Goal: Information Seeking & Learning: Find specific page/section

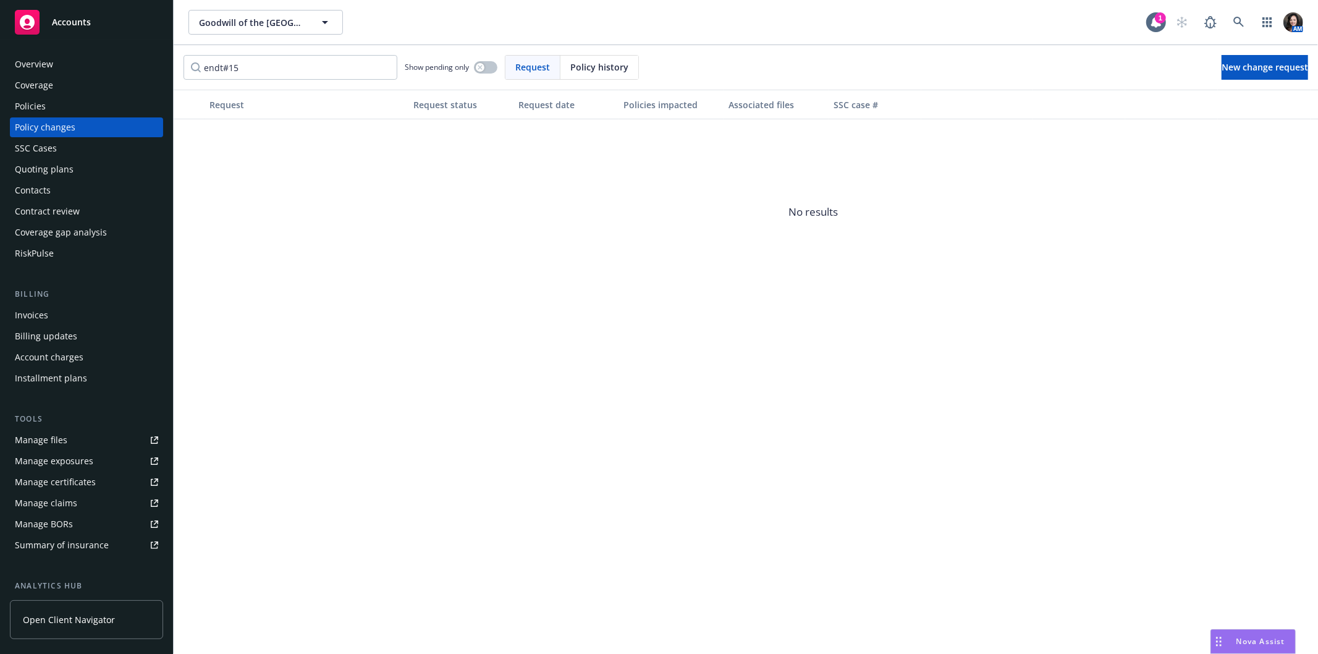
click at [68, 102] on div "Policies" at bounding box center [86, 106] width 143 height 20
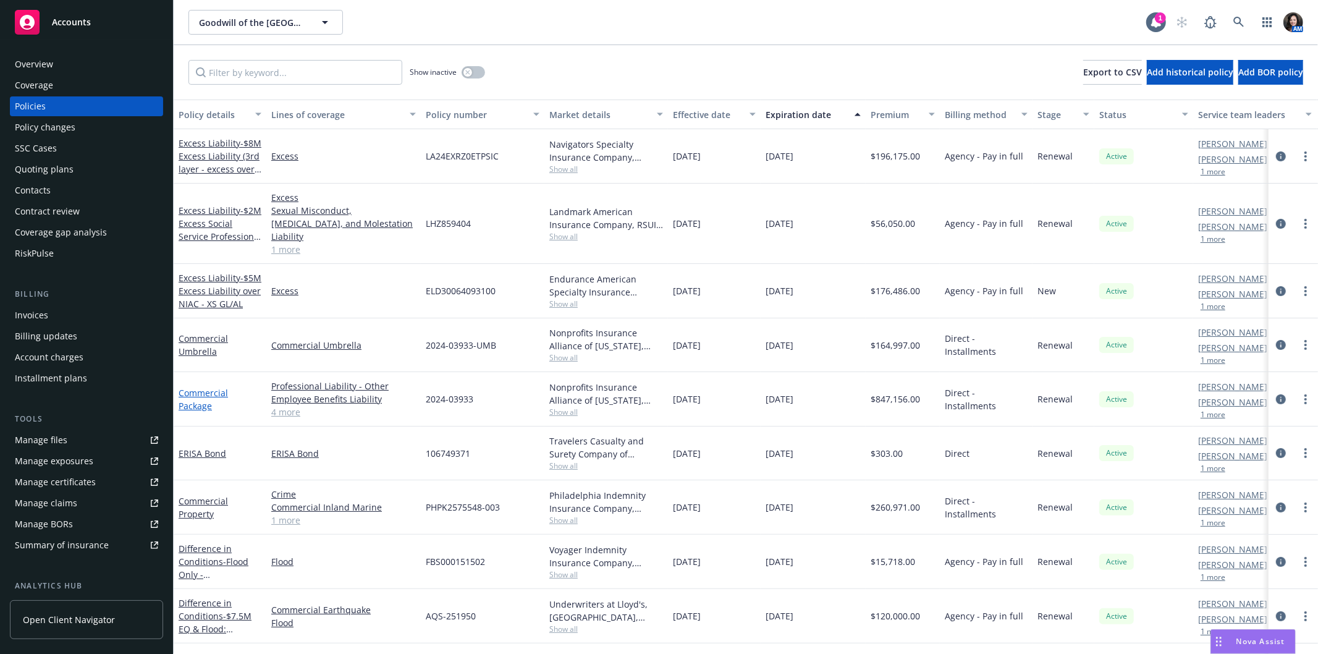
click at [195, 387] on link "Commercial Package" at bounding box center [203, 399] width 49 height 25
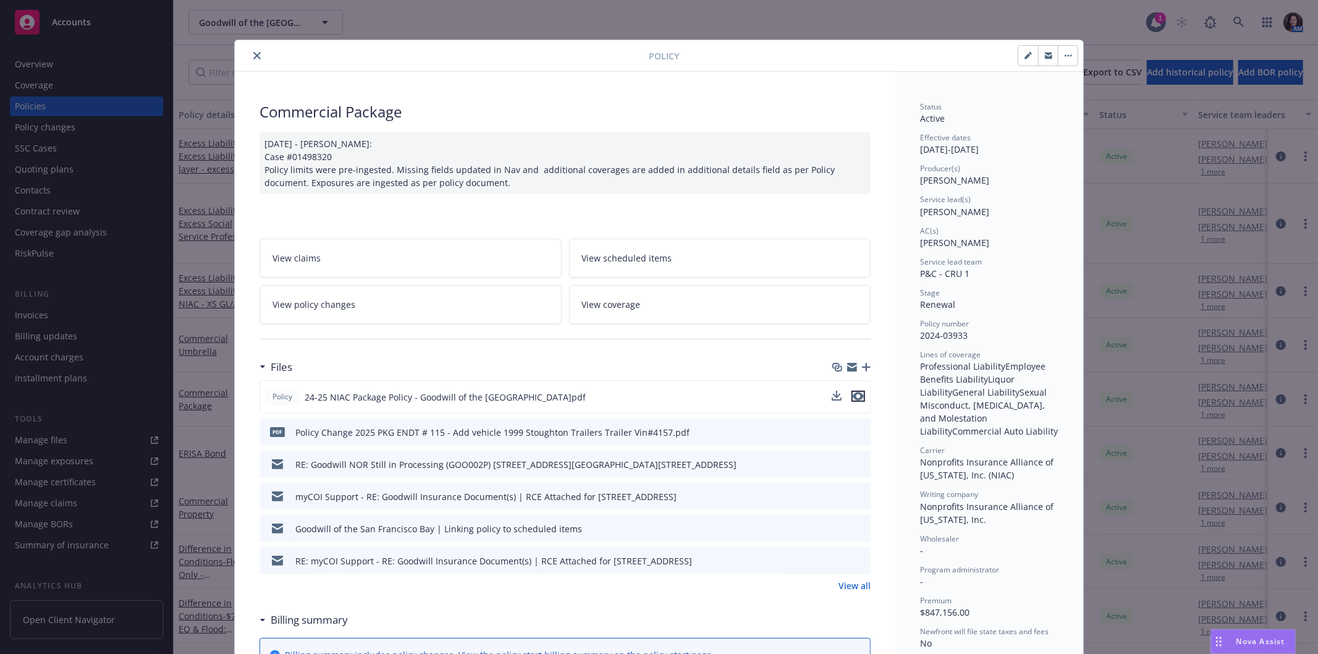
click at [853, 397] on icon "preview file" at bounding box center [858, 396] width 11 height 9
click at [76, 466] on div "Policy Commercial Package [DATE] - [PERSON_NAME]: Case #01498320 Policy limits …" at bounding box center [659, 327] width 1318 height 654
click at [77, 460] on div "Policy Commercial Package [DATE] - [PERSON_NAME]: Case #01498320 Policy limits …" at bounding box center [659, 327] width 1318 height 654
click at [255, 52] on icon "close" at bounding box center [256, 55] width 7 height 7
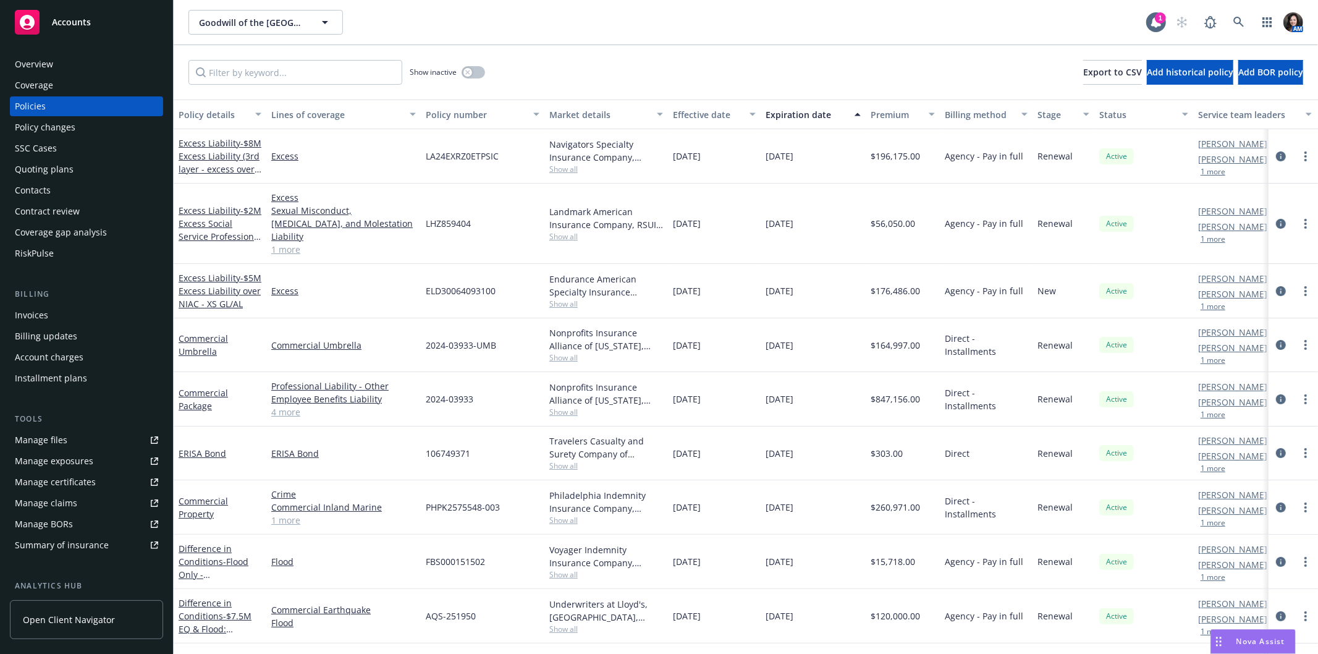
click at [65, 467] on div "Manage exposures" at bounding box center [54, 461] width 78 height 20
click at [192, 334] on link "Commercial Umbrella" at bounding box center [203, 344] width 49 height 25
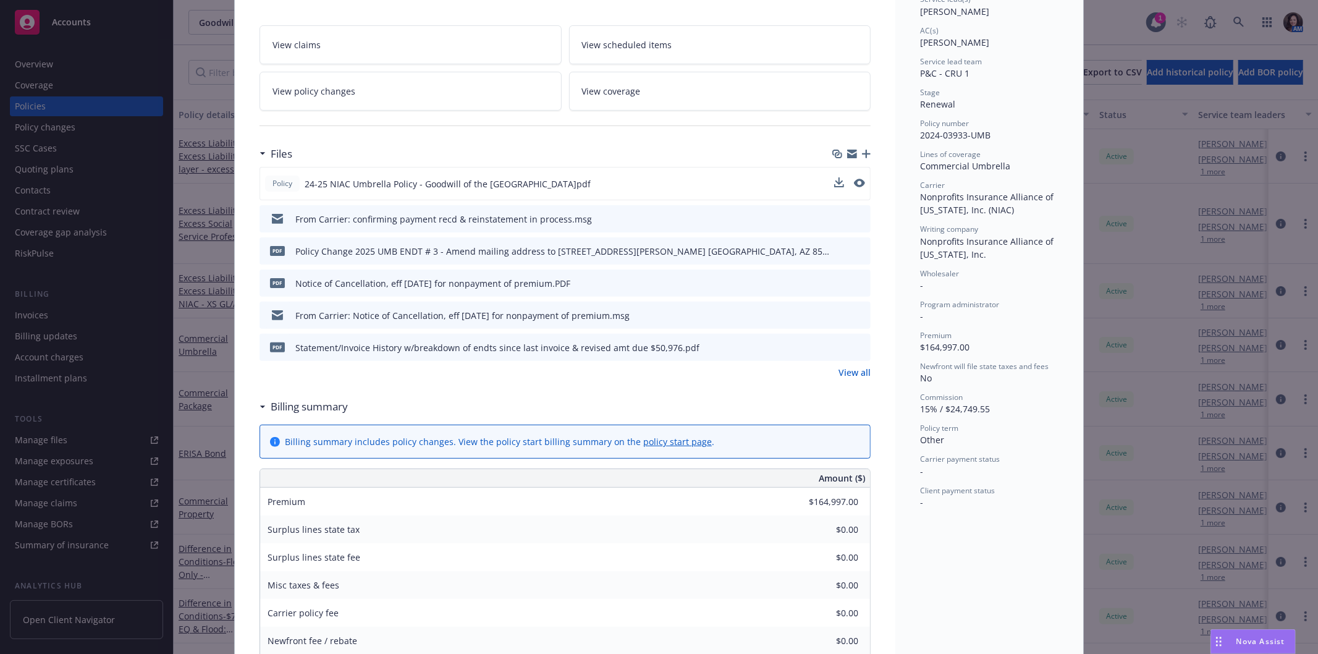
scroll to position [206, 0]
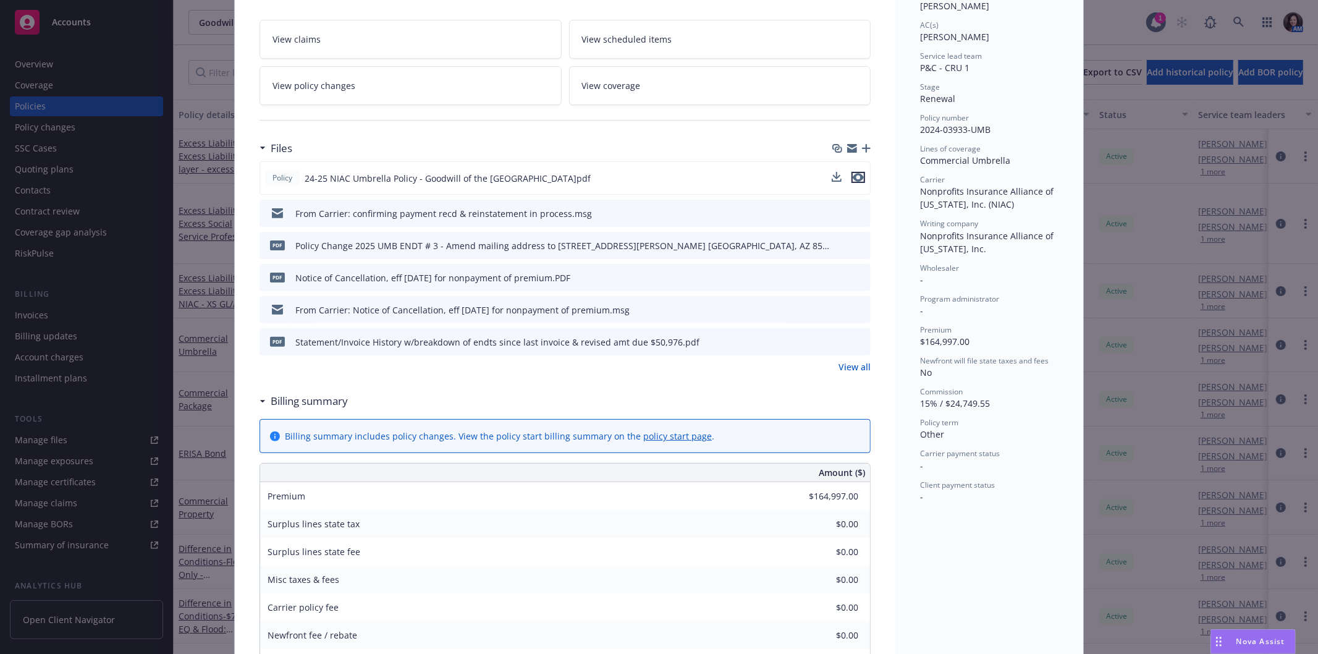
click at [853, 173] on icon "preview file" at bounding box center [858, 177] width 11 height 9
click at [327, 81] on span "View policy changes" at bounding box center [314, 85] width 83 height 13
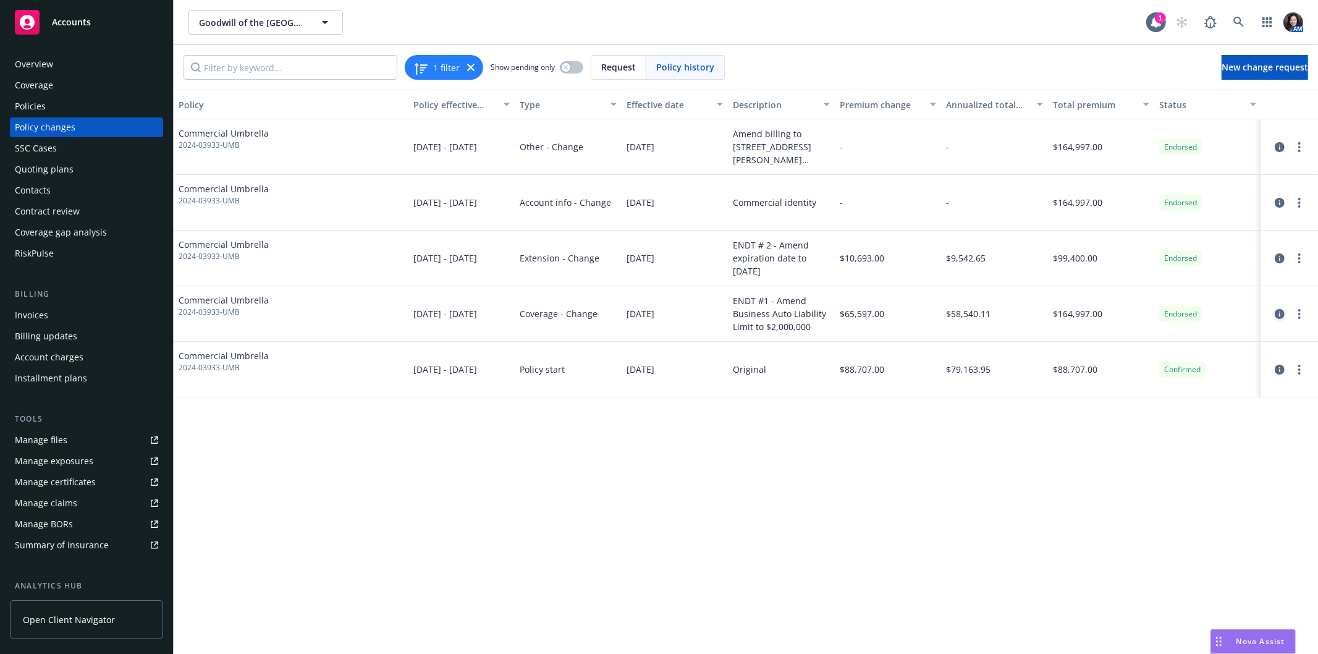
click at [1281, 313] on icon "circleInformation" at bounding box center [1280, 314] width 10 height 10
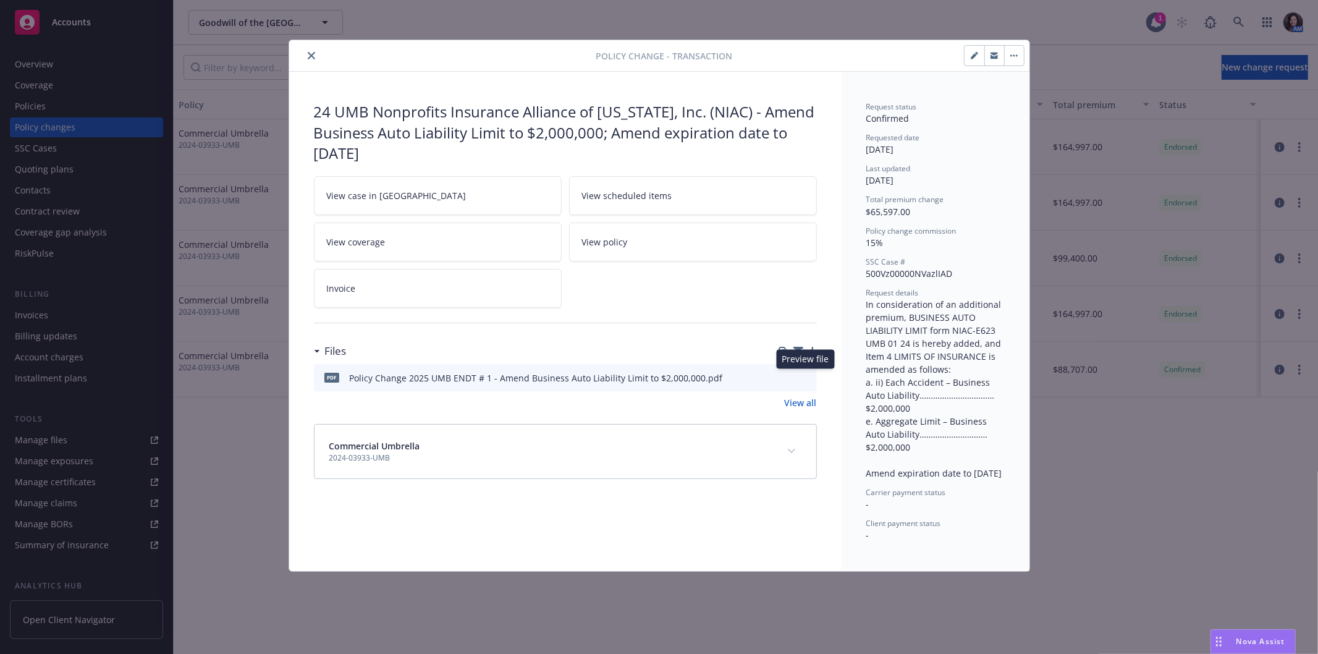
click at [806, 378] on icon "preview file" at bounding box center [805, 377] width 11 height 9
click at [311, 53] on icon "close" at bounding box center [311, 55] width 7 height 7
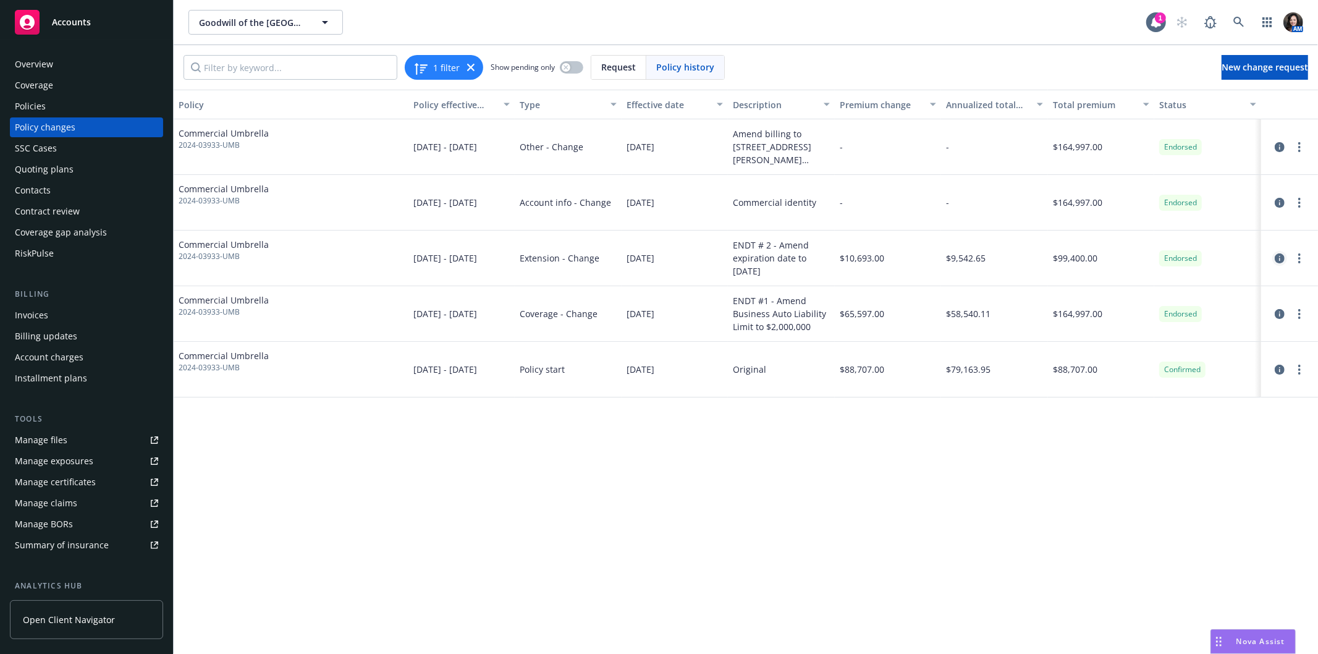
click at [1280, 257] on icon "circleInformation" at bounding box center [1280, 258] width 10 height 10
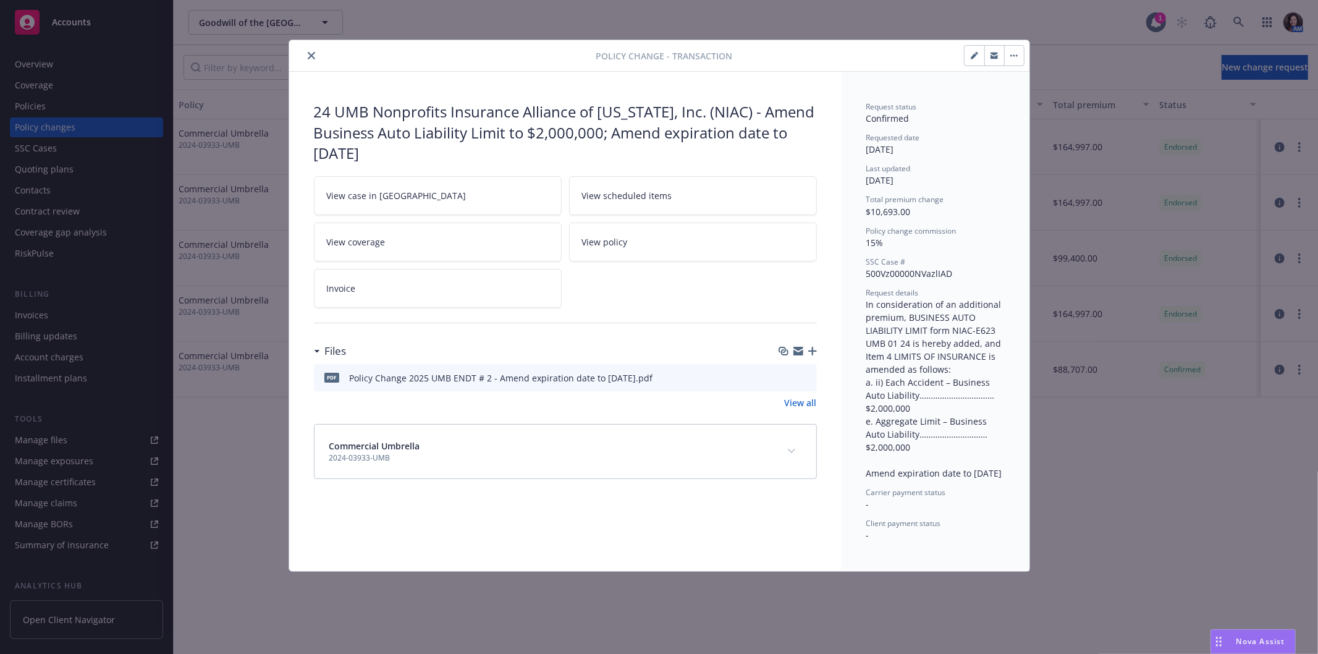
click at [1274, 641] on span "Nova Assist" at bounding box center [1260, 641] width 49 height 11
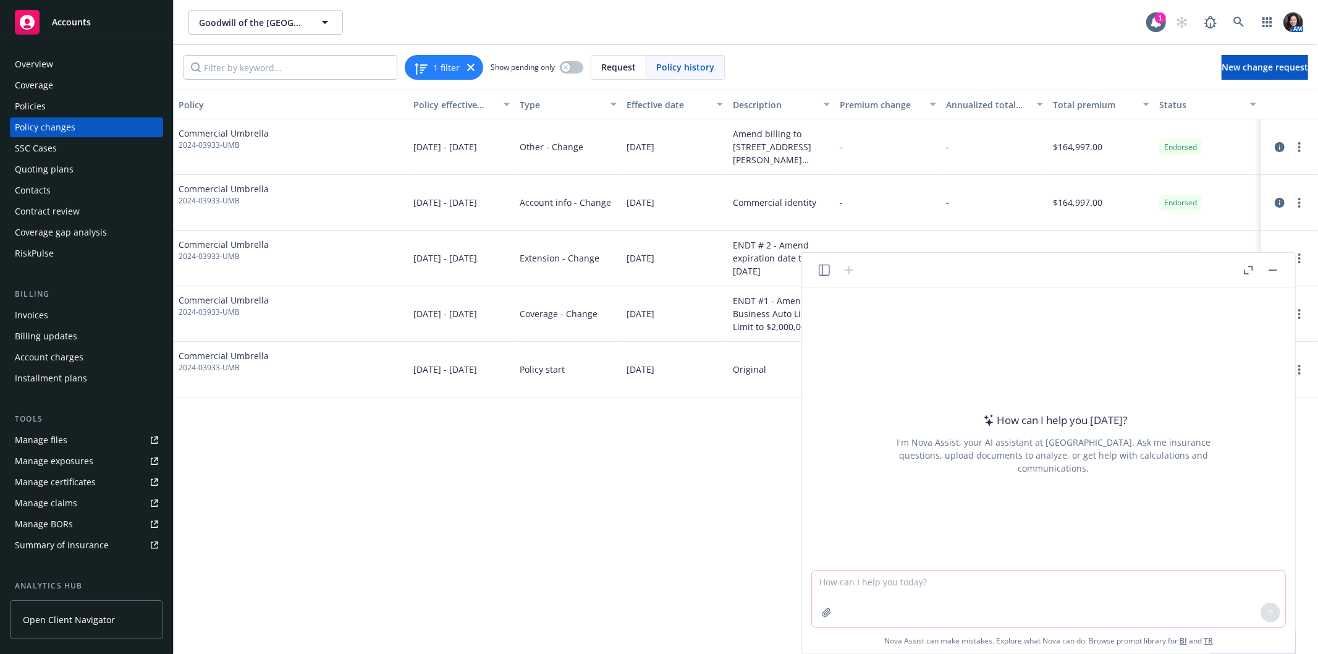
click at [900, 591] on textarea at bounding box center [1048, 598] width 473 height 57
drag, startPoint x: 961, startPoint y: 571, endPoint x: 960, endPoint y: 578, distance: 7.0
click at [961, 573] on textarea "if the total premium is" at bounding box center [1048, 598] width 473 height 57
type textarea "if the total premium is $154304 for [DATE]-[DATE] and the extension endorsement…"
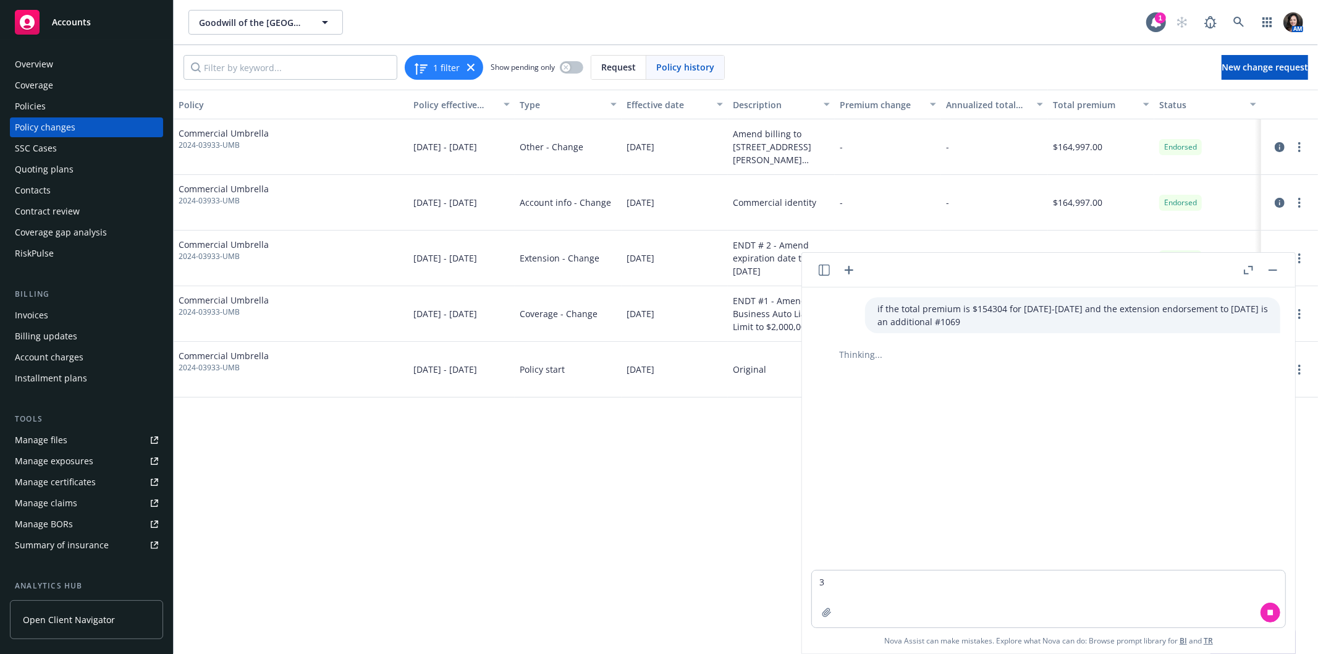
drag, startPoint x: 968, startPoint y: 323, endPoint x: 833, endPoint y: 308, distance: 135.6
click at [835, 310] on div "if the total premium is $154304 for [DATE]-[DATE] and the extension endorsement…" at bounding box center [1053, 315] width 473 height 36
copy p "if the total premium is $154304 for [DATE]-[DATE] and the extension endorsement…"
drag, startPoint x: 839, startPoint y: 585, endPoint x: 786, endPoint y: 583, distance: 53.2
click at [786, 583] on body "Accounts Overview Coverage Policies Policy changes SSC Cases Quoting plans Cont…" at bounding box center [659, 327] width 1318 height 654
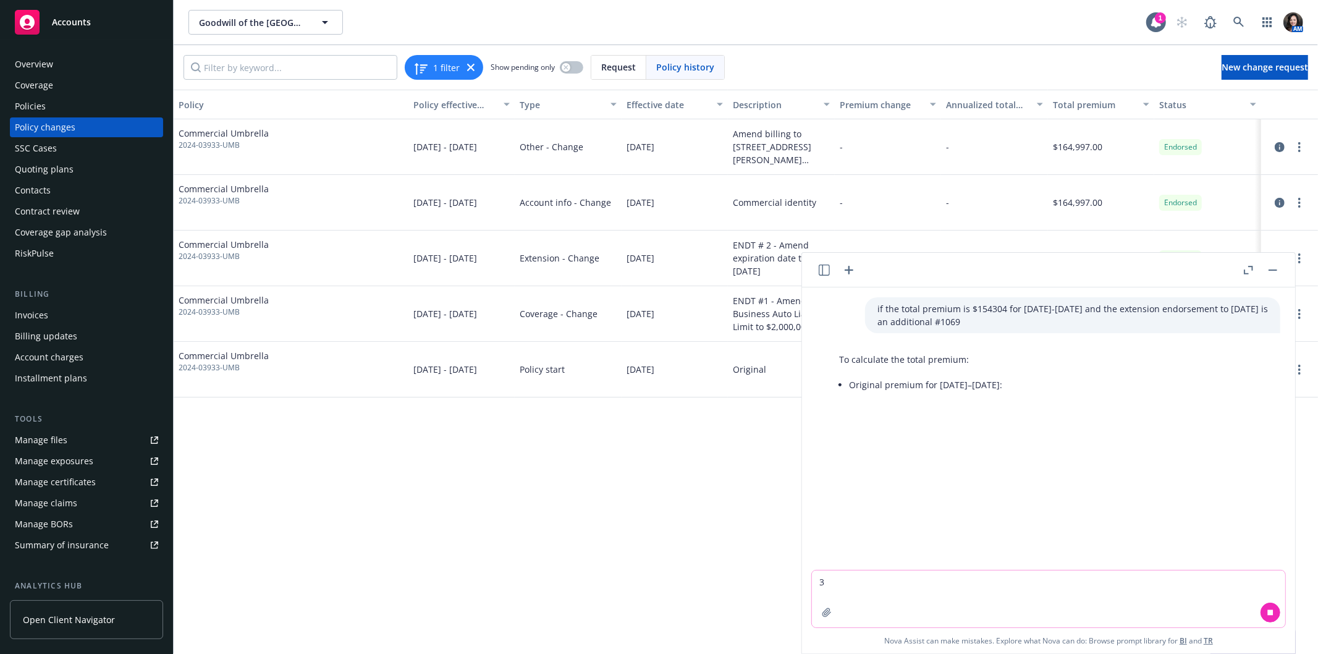
paste textarea "if the total premium is $154304 for [DATE]-[DATE] and the extension endorsement…"
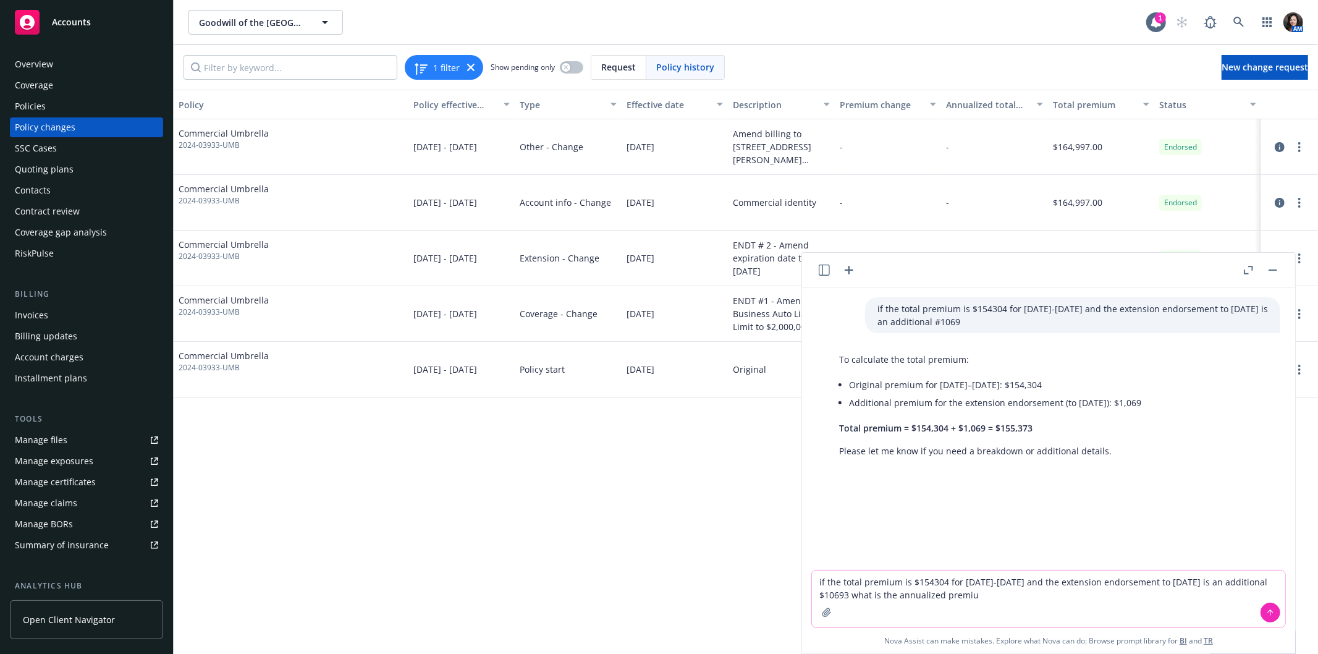
type textarea "if the total premium is $154304 for [DATE]-[DATE] and the extension endorsement…"
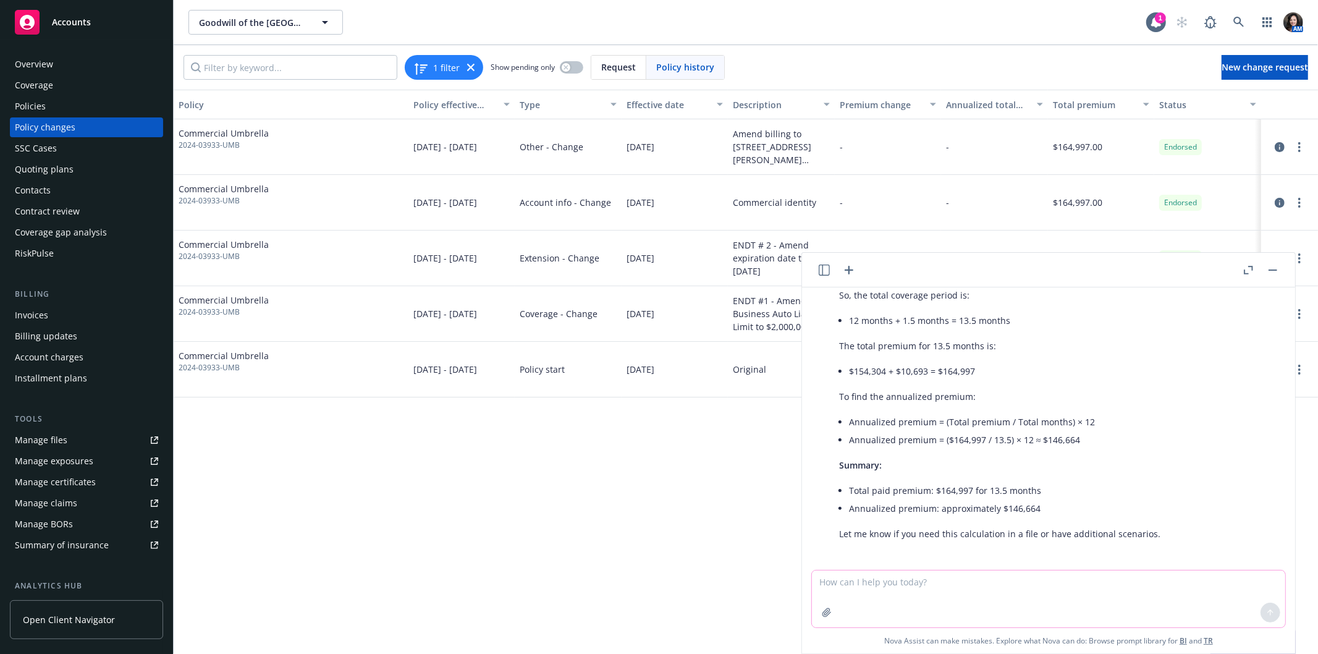
scroll to position [330, 0]
click at [59, 125] on div "Policy changes" at bounding box center [45, 127] width 61 height 20
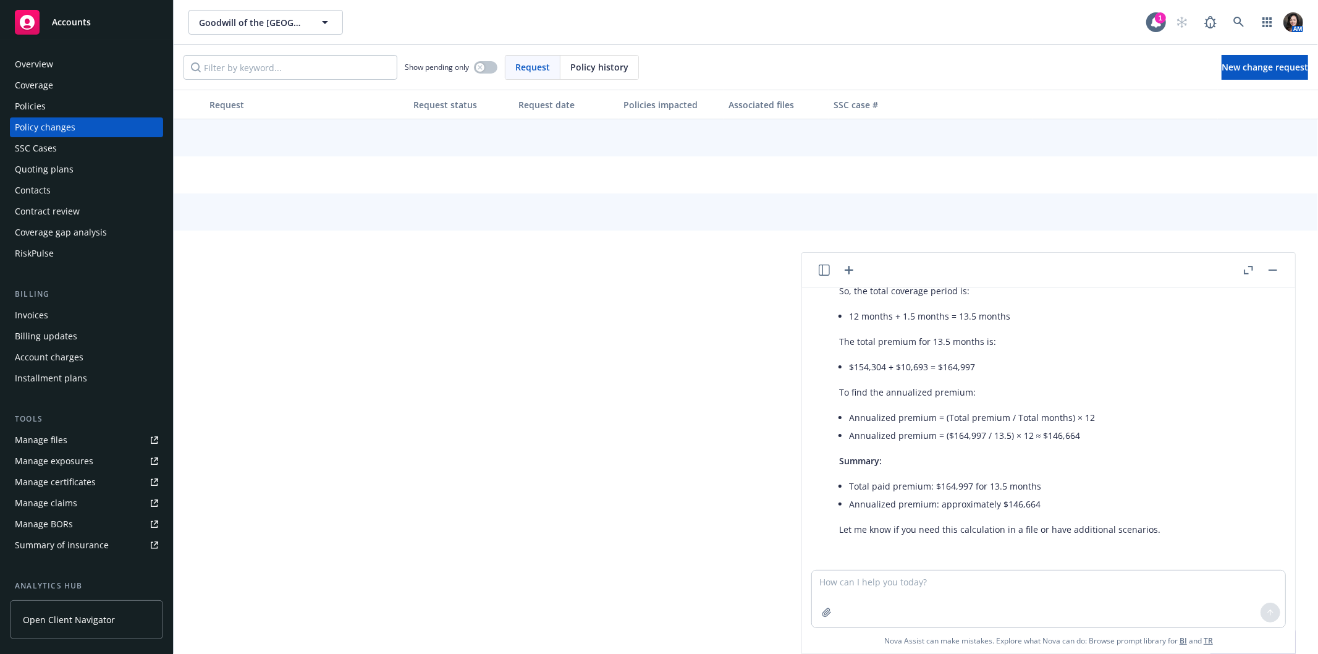
click at [95, 100] on div "Policies" at bounding box center [86, 106] width 143 height 20
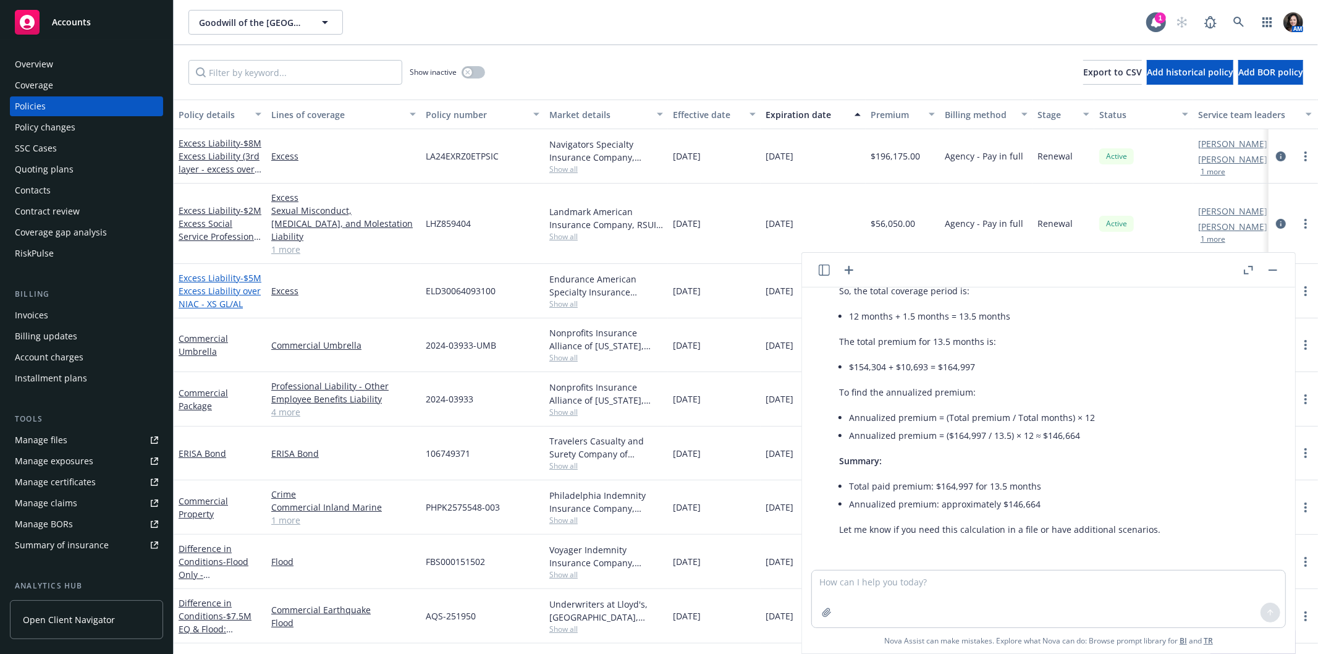
click at [196, 272] on span "- $5M Excess Liability over NIAC - XS GL/AL" at bounding box center [220, 291] width 83 height 38
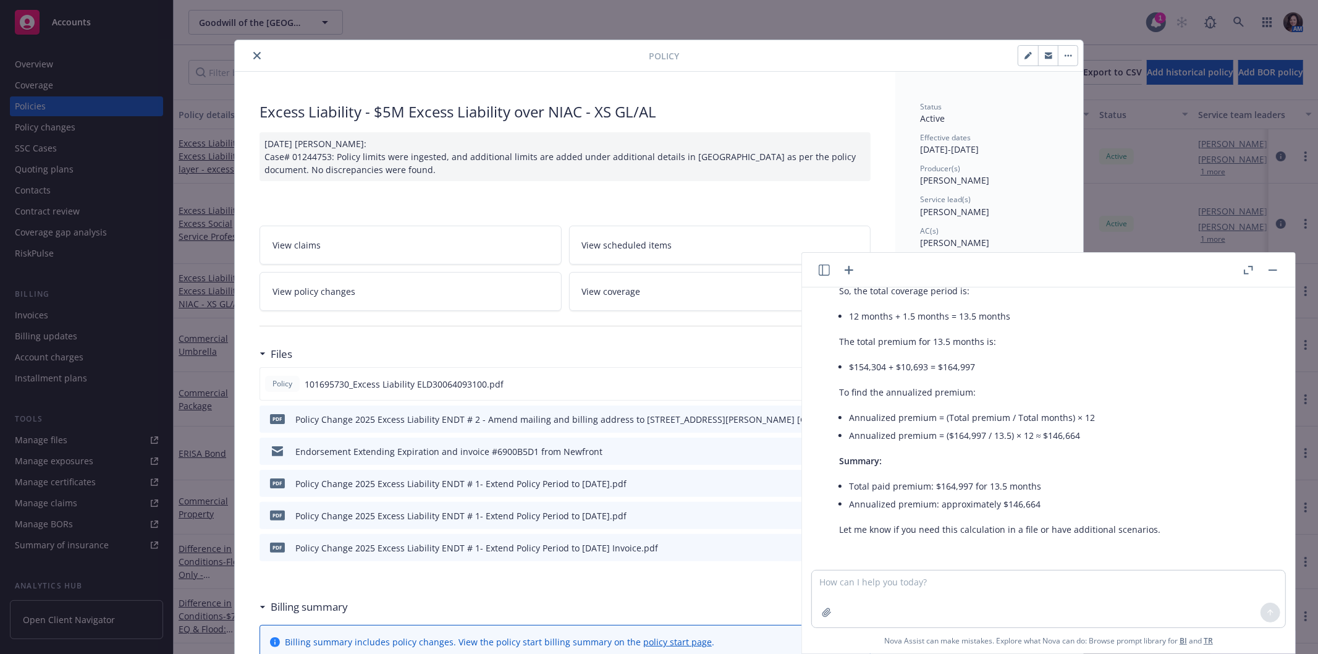
click at [1278, 269] on button "button" at bounding box center [1272, 270] width 15 height 15
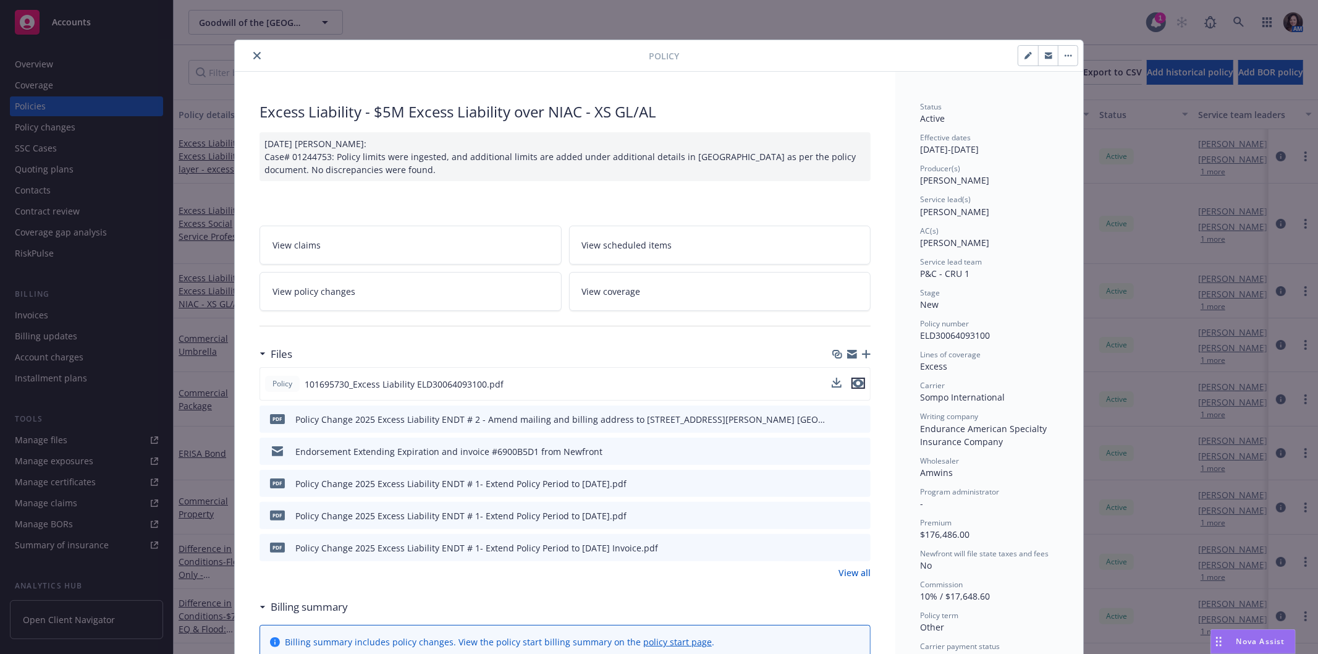
click at [856, 384] on icon "preview file" at bounding box center [858, 383] width 11 height 9
click at [1262, 633] on div "Nova Assist" at bounding box center [1253, 641] width 84 height 23
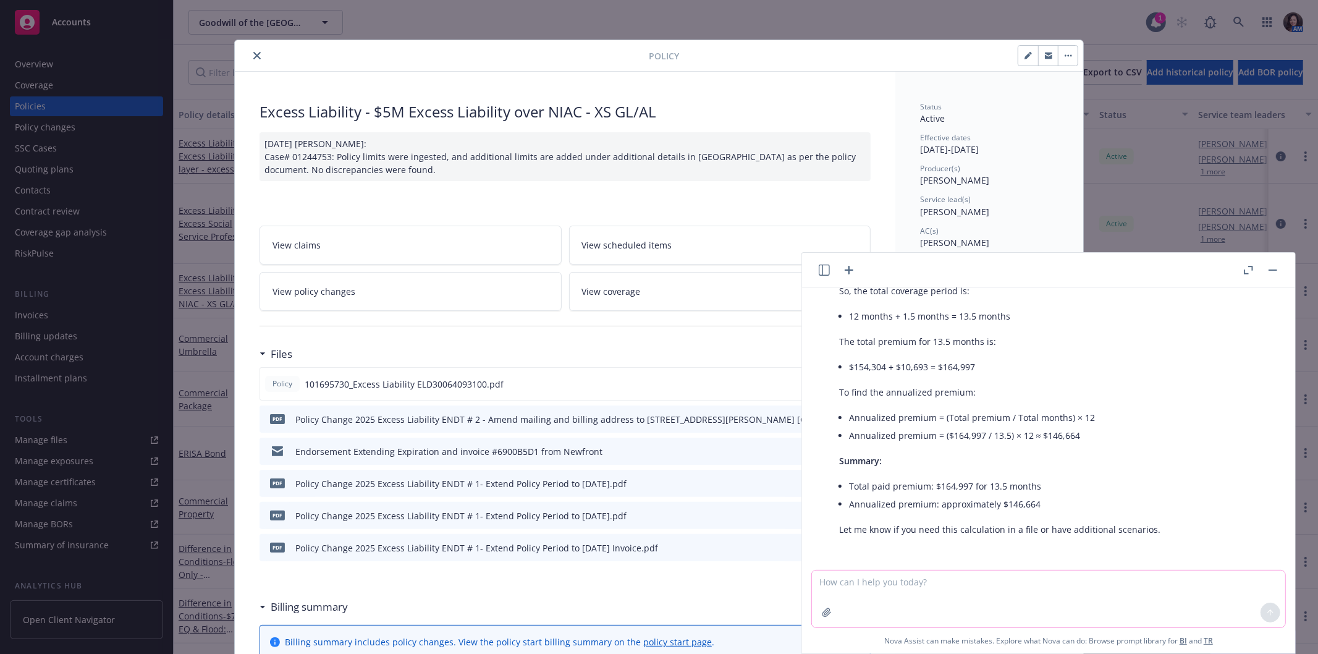
click at [1031, 577] on textarea at bounding box center [1048, 598] width 473 height 57
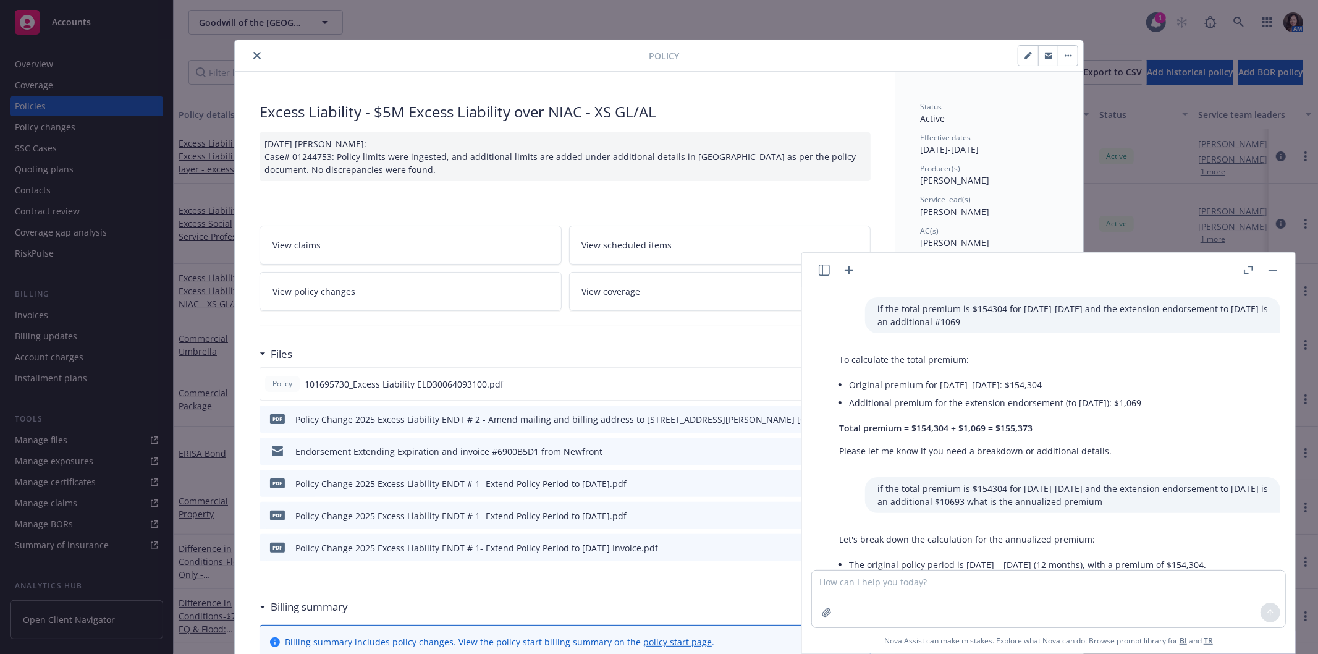
drag, startPoint x: 1107, startPoint y: 501, endPoint x: 853, endPoint y: 490, distance: 254.2
click at [853, 490] on div "if the total premium is $154304 for [DATE]-[DATE] and the extension endorsement…" at bounding box center [1053, 495] width 473 height 36
copy p "if the total premium is $154304 for [DATE]-[DATE] and the extension endorsement…"
click at [924, 601] on textarea at bounding box center [1048, 598] width 473 height 57
paste textarea "if the total premium is $154304 for [DATE]-[DATE] and the extension endorsement…"
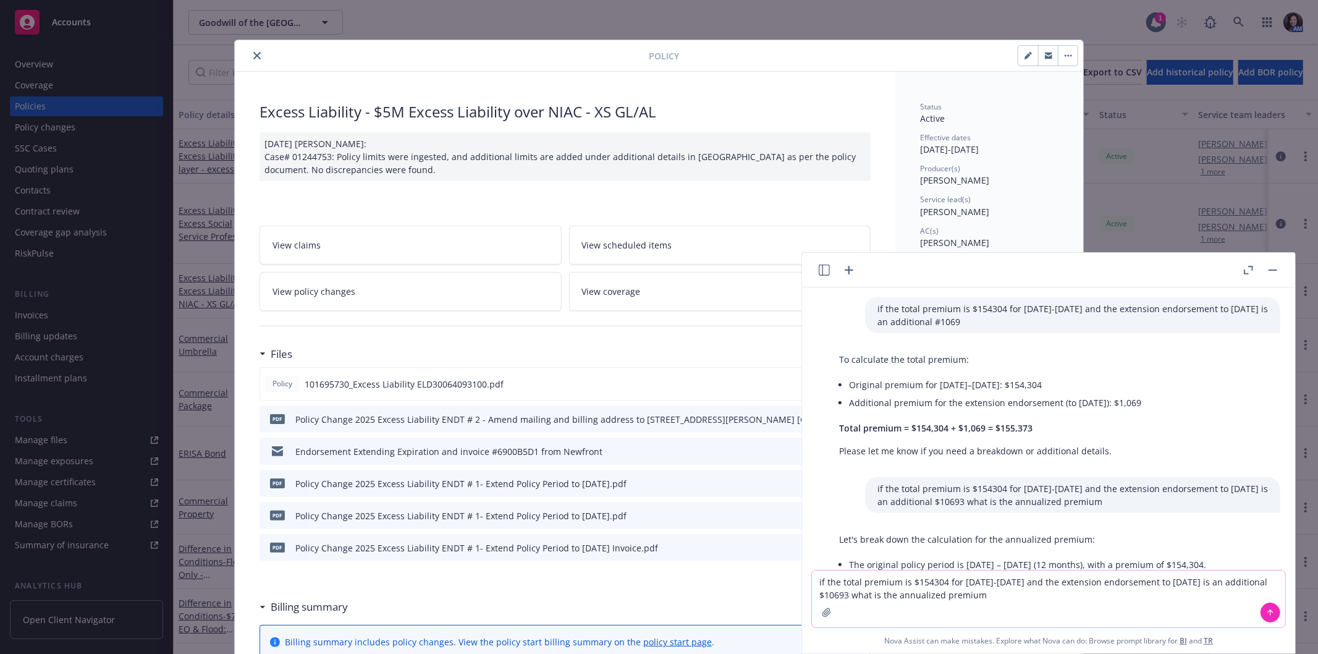
click at [922, 585] on textarea "if the total premium is $154304 for [DATE]-[DATE] and the extension endorsement…" at bounding box center [1048, 598] width 473 height 57
drag, startPoint x: 915, startPoint y: 581, endPoint x: 924, endPoint y: 579, distance: 9.5
click at [915, 581] on textarea "if the total premium is $ for [DATE]-[DATE] and the extension endorsement to [D…" at bounding box center [1048, 598] width 473 height 57
click at [915, 585] on textarea "if the total premium is $ for [DATE]-[DATE] and the extension endorsement to [D…" at bounding box center [1048, 598] width 473 height 57
click at [1060, 607] on textarea "if the total premium is $163,009 for [DATE]-[DATE] and the extension endorsemen…" at bounding box center [1048, 598] width 473 height 57
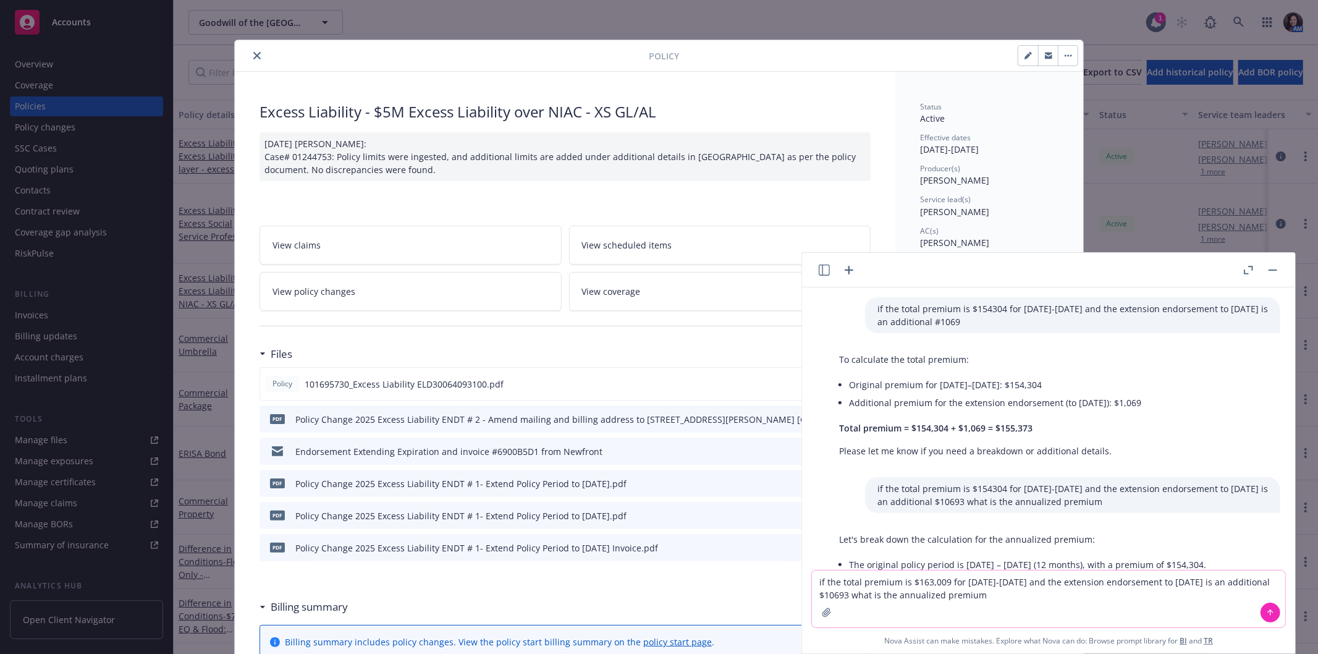
click at [826, 594] on textarea "if the total premium is $163,009 for [DATE]-[DATE] and the extension endorsemen…" at bounding box center [1048, 598] width 473 height 57
type textarea "if the total premium is $163,009 for [DATE]-[DATE] and the extension endorsemen…"
click at [1271, 612] on icon at bounding box center [1270, 612] width 9 height 9
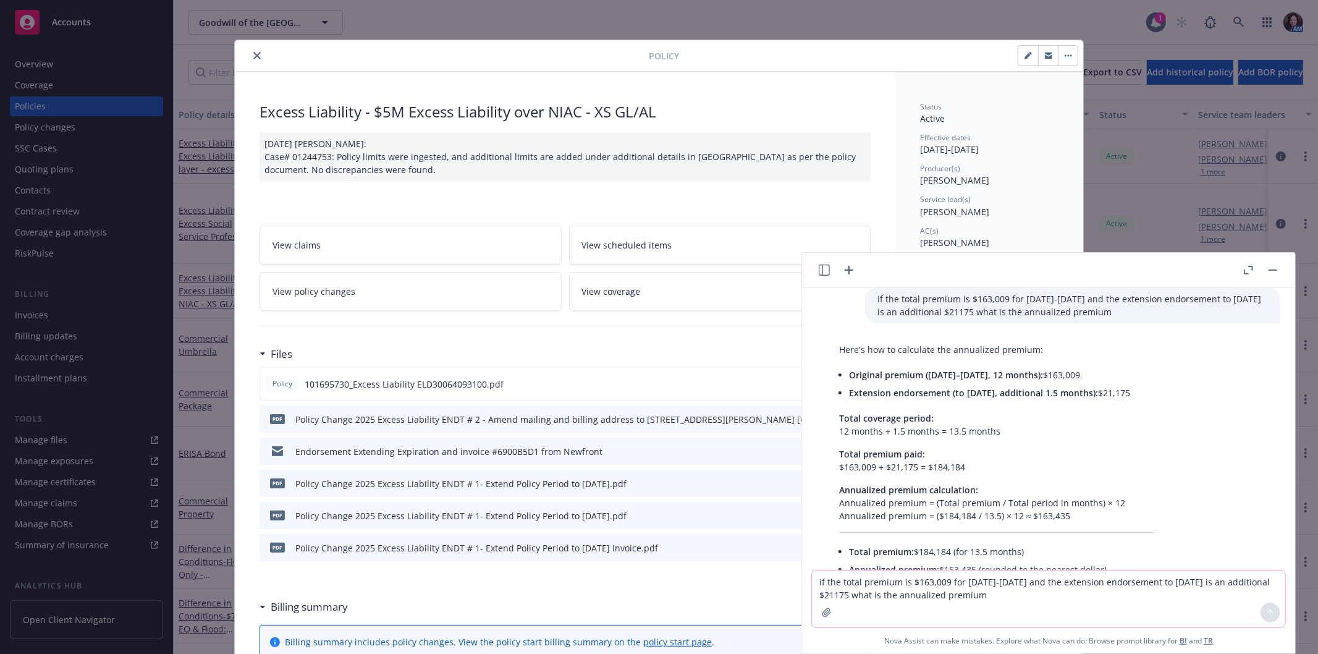
scroll to position [664, 0]
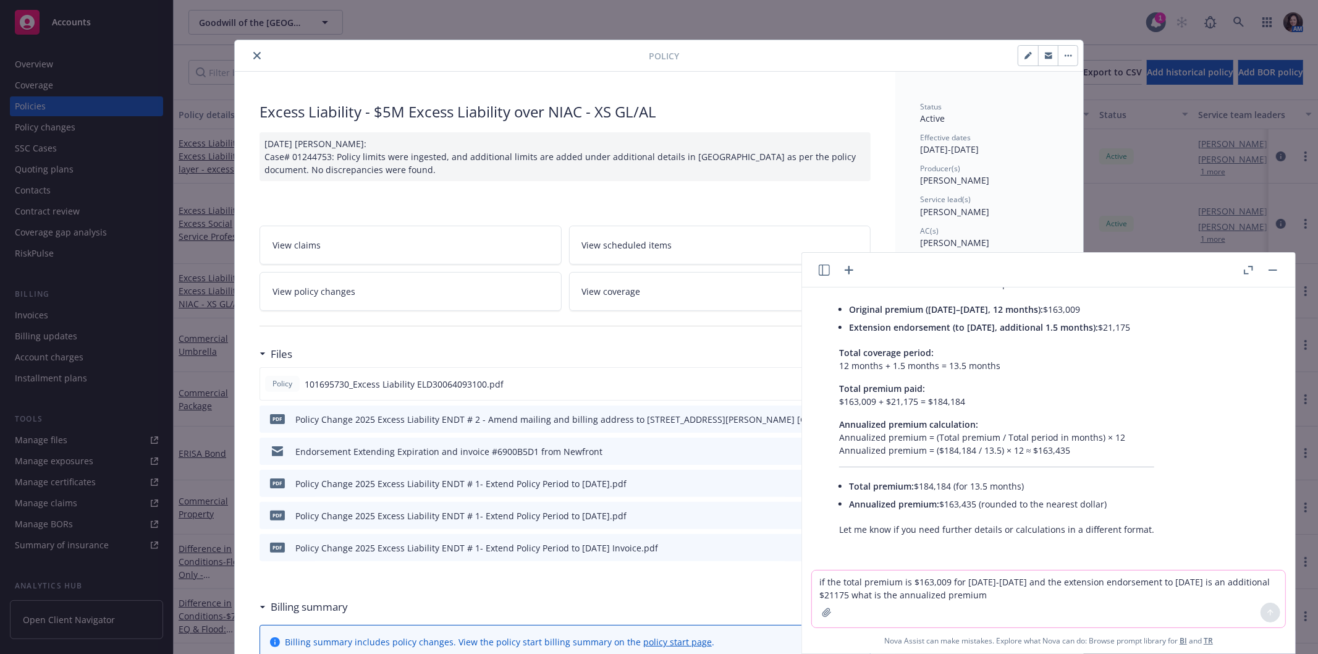
click at [253, 54] on icon "close" at bounding box center [256, 55] width 7 height 7
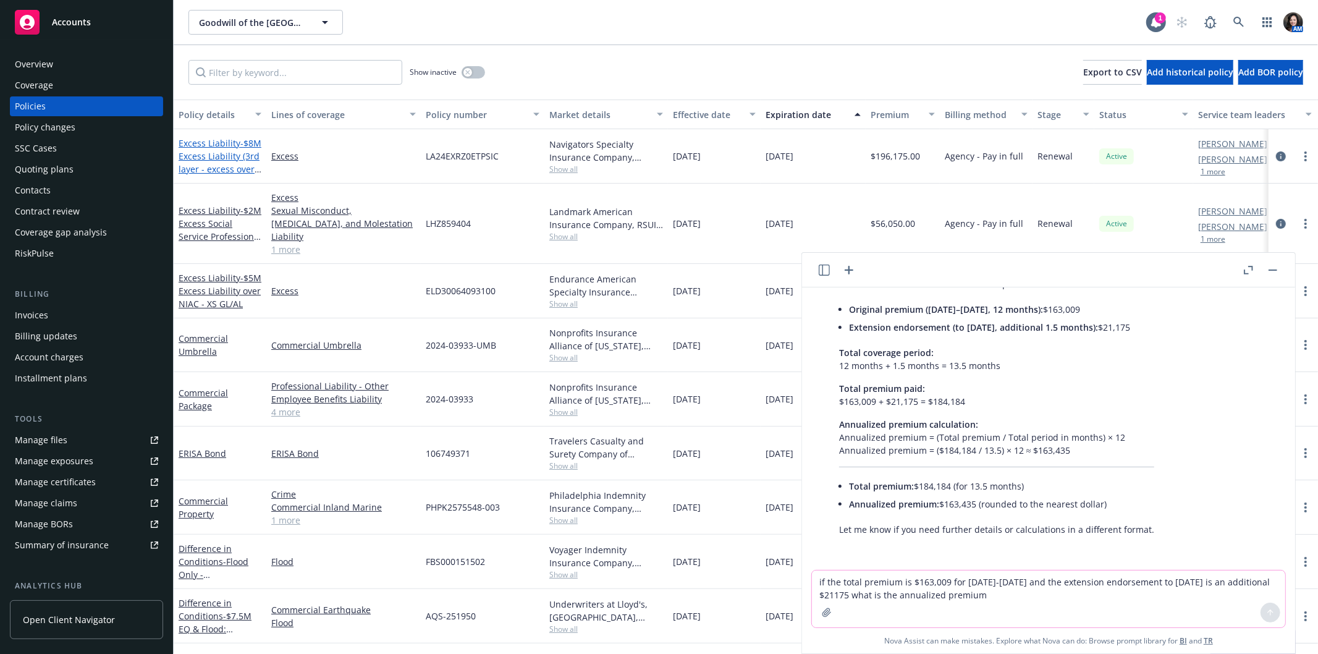
click at [195, 151] on span "- $8M Excess Liability (3rd layer - excess over Endurance)" at bounding box center [220, 162] width 83 height 51
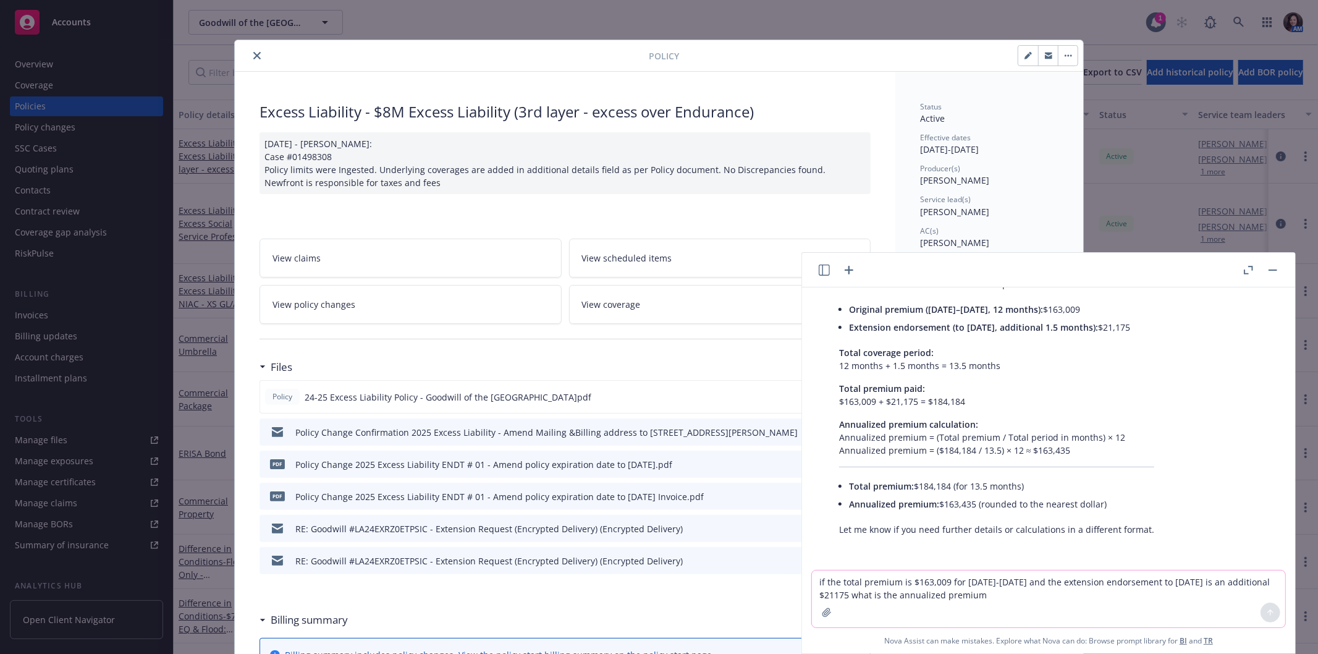
click at [677, 355] on div "Files" at bounding box center [565, 367] width 611 height 26
click at [1277, 270] on button "button" at bounding box center [1272, 270] width 15 height 15
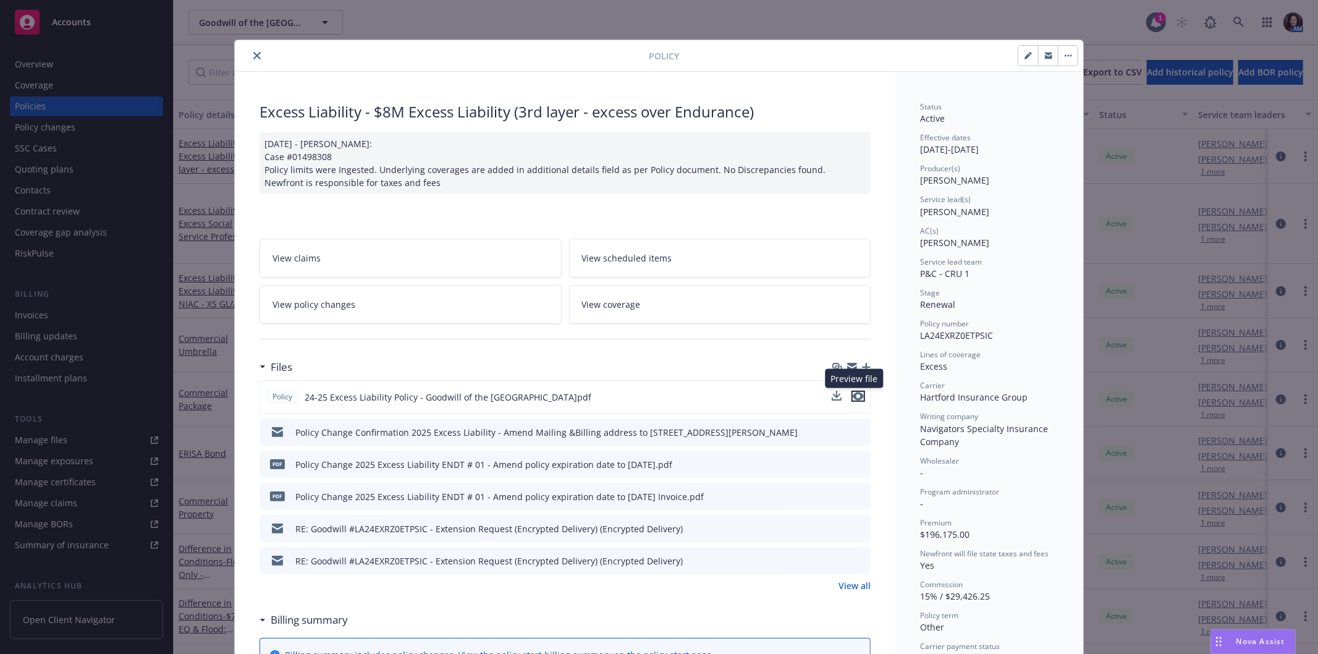
click at [855, 394] on icon "preview file" at bounding box center [858, 396] width 11 height 9
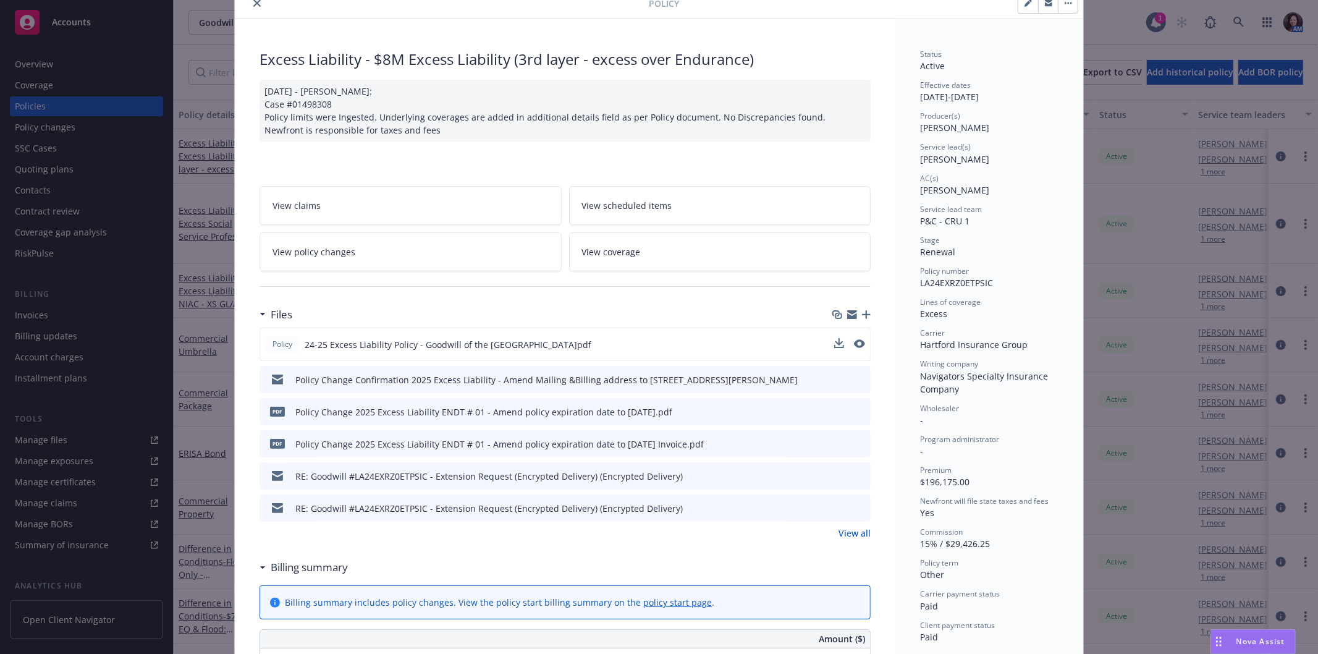
scroll to position [69, 0]
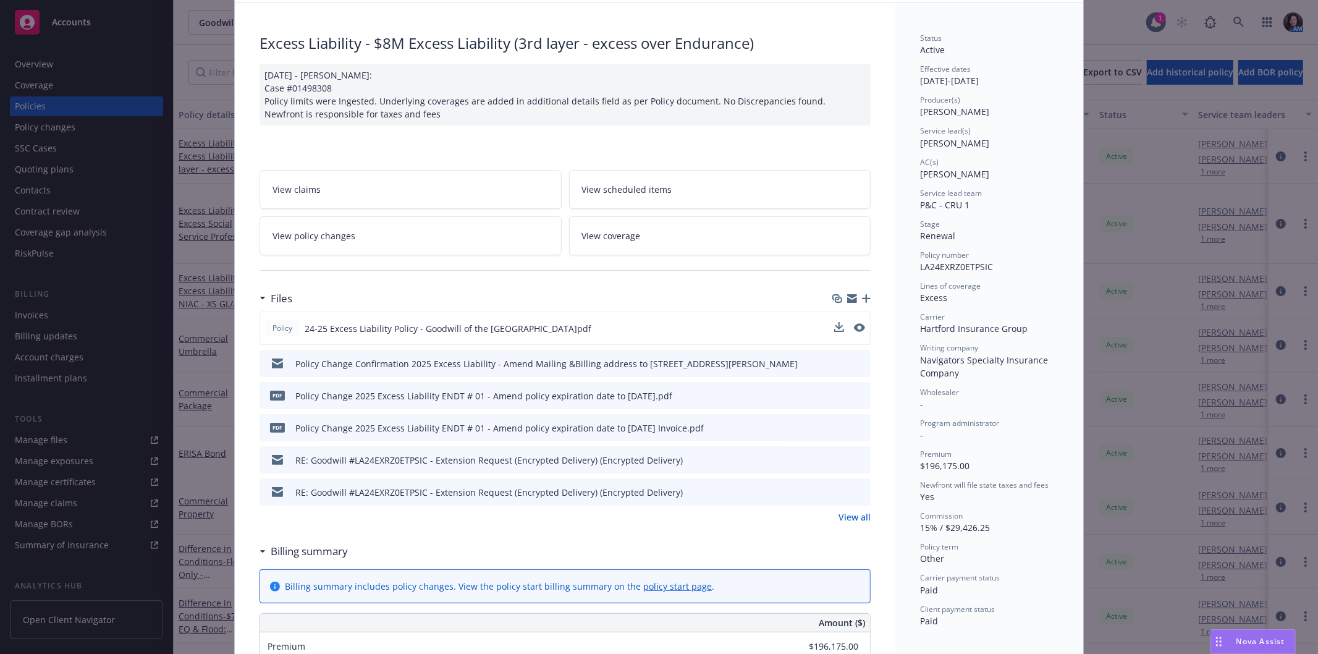
click at [850, 514] on link "View all" at bounding box center [855, 516] width 32 height 13
